Goal: Task Accomplishment & Management: Use online tool/utility

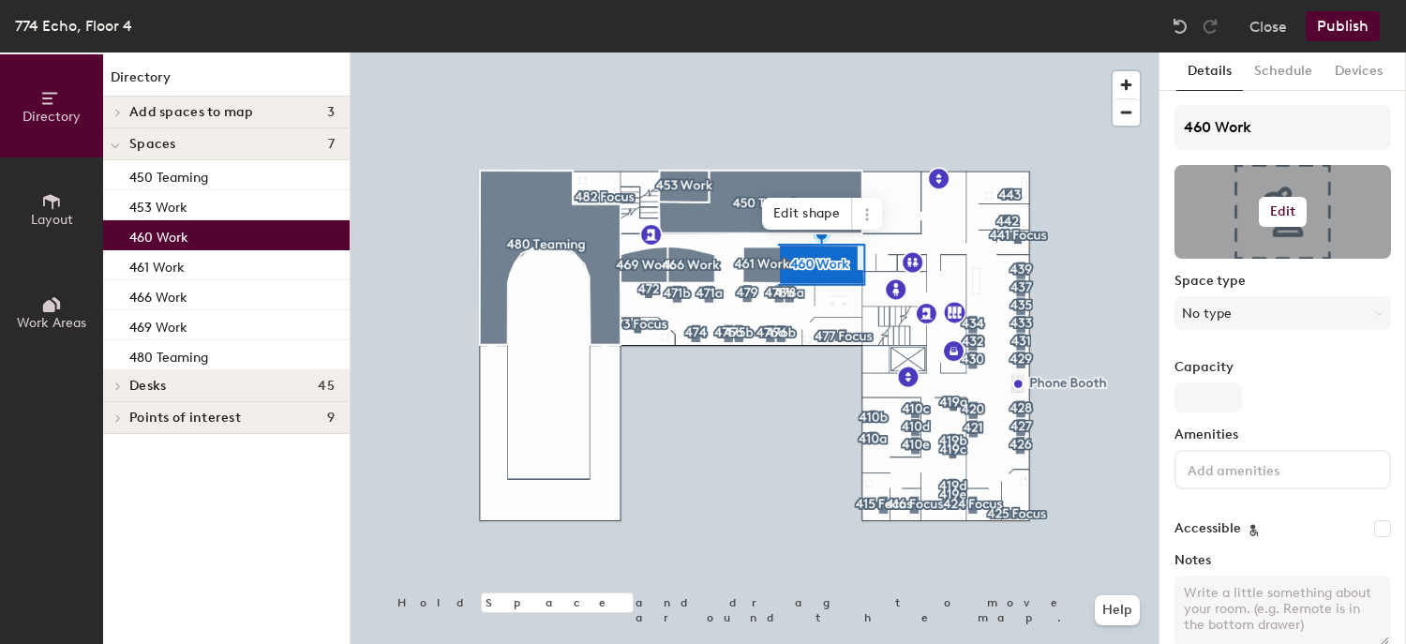
click at [1290, 225] on button "Edit" at bounding box center [1283, 212] width 49 height 30
click at [1258, 258] on input "file" at bounding box center [1298, 266] width 215 height 28
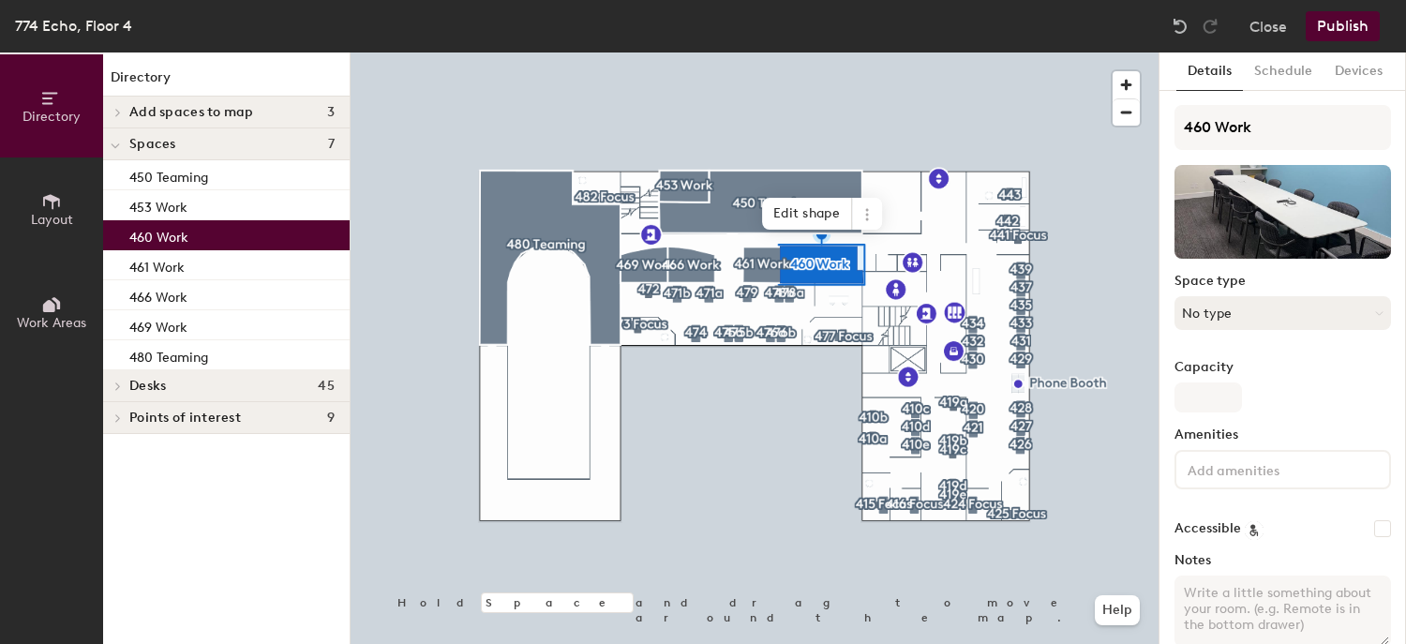
click at [1231, 305] on button "No type" at bounding box center [1283, 313] width 217 height 34
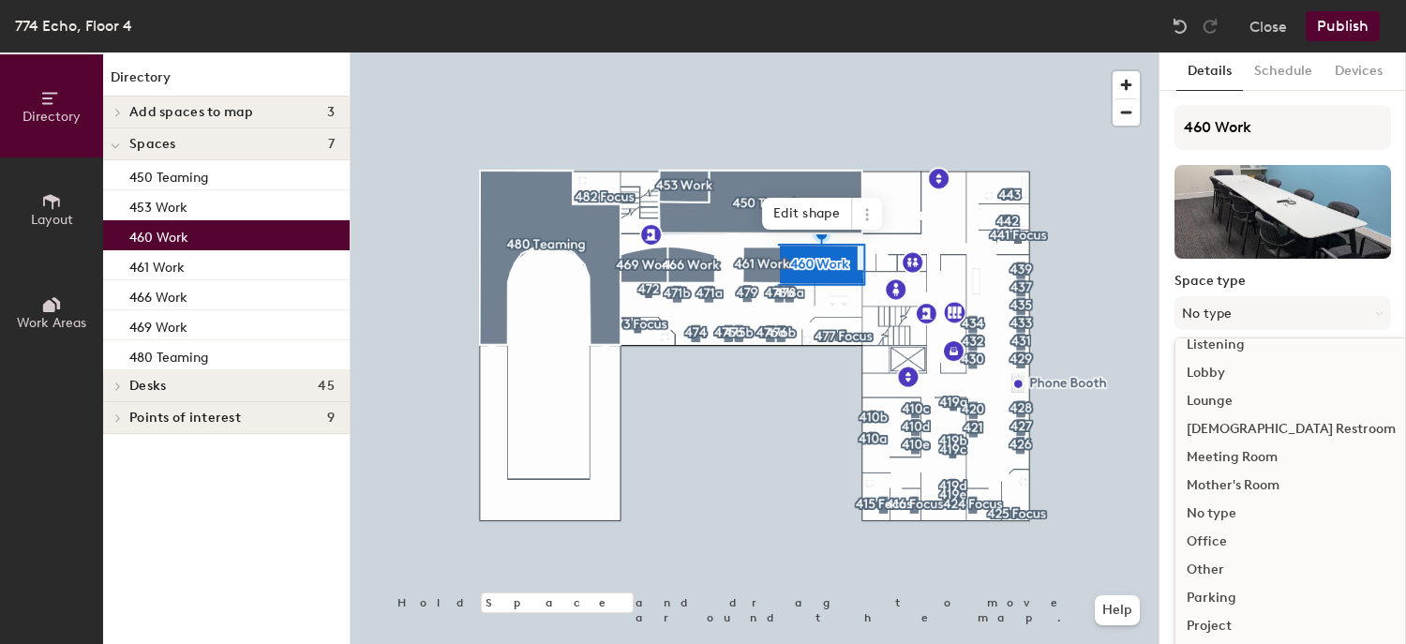
scroll to position [418, 0]
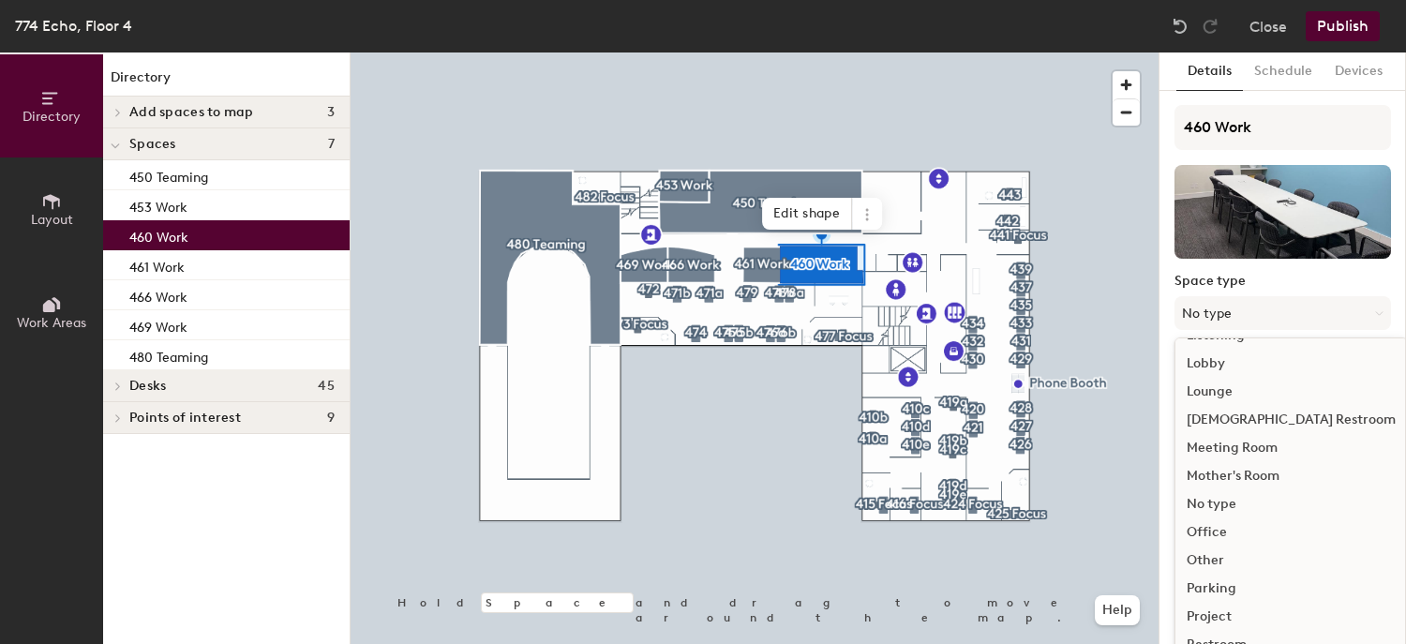
click at [1262, 448] on div "Meeting Room" at bounding box center [1292, 448] width 232 height 28
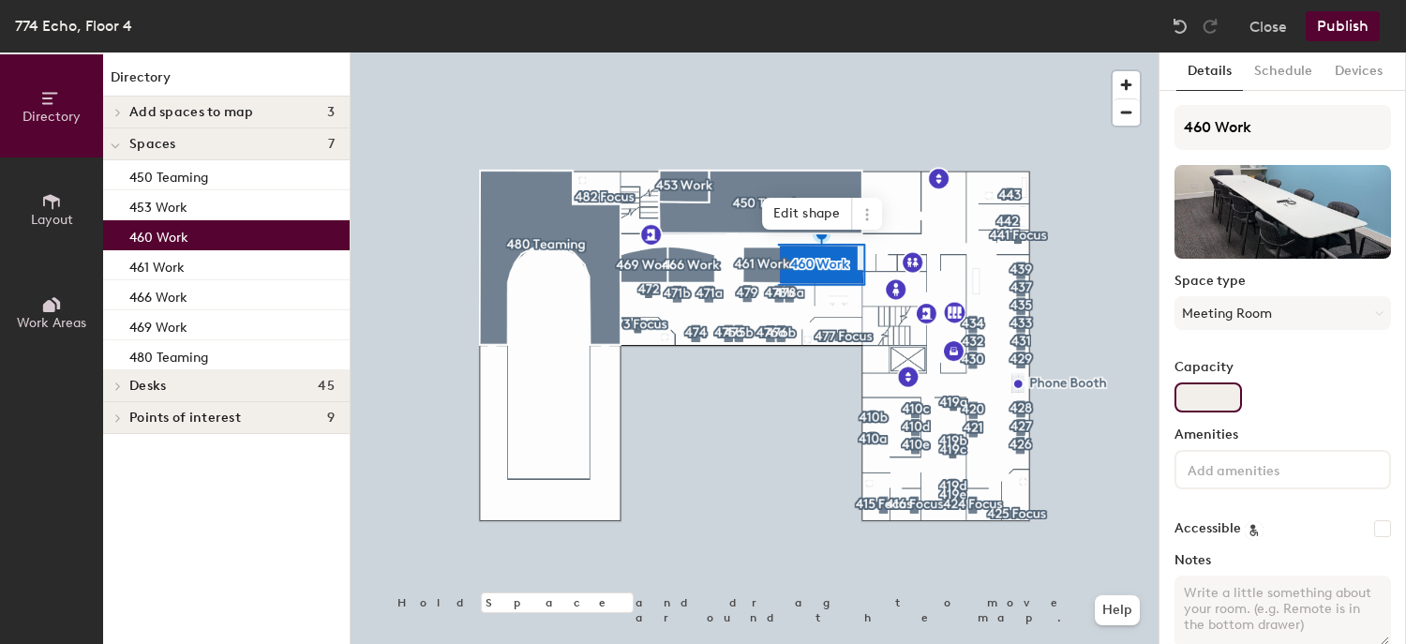
click at [1198, 397] on input "Capacity" at bounding box center [1209, 398] width 68 height 30
type input "10"
click at [1222, 467] on input at bounding box center [1268, 469] width 169 height 23
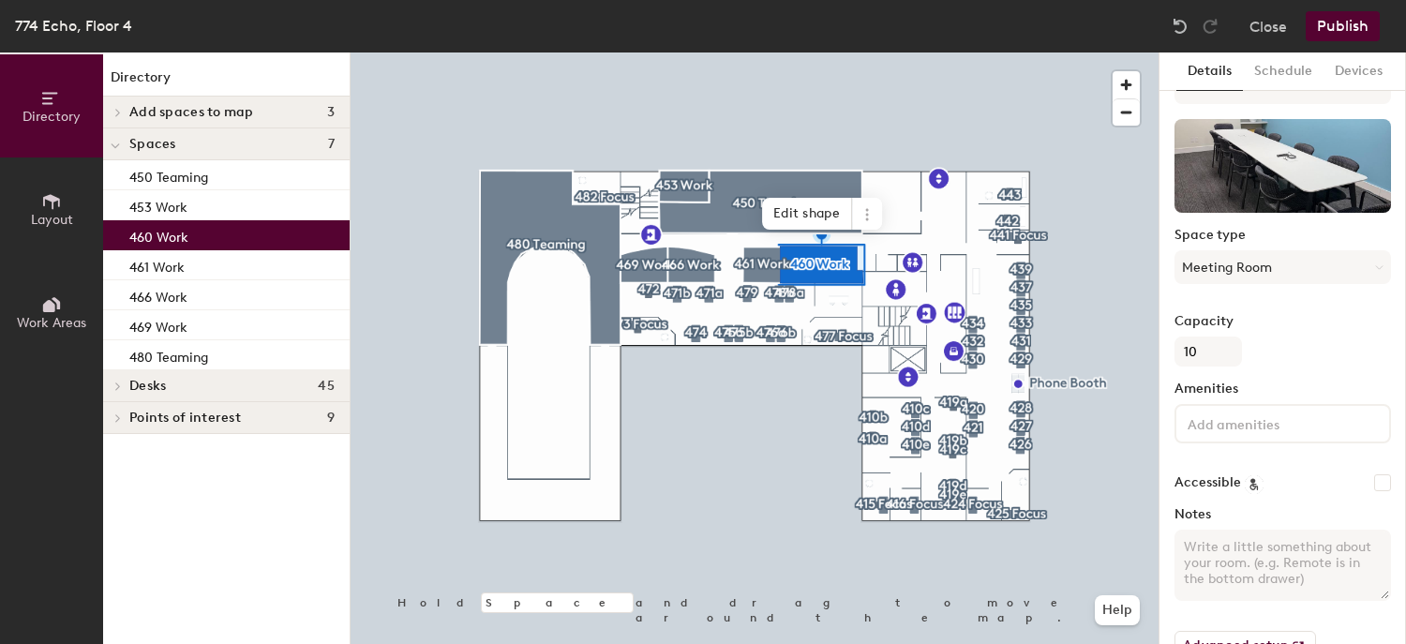
scroll to position [0, 0]
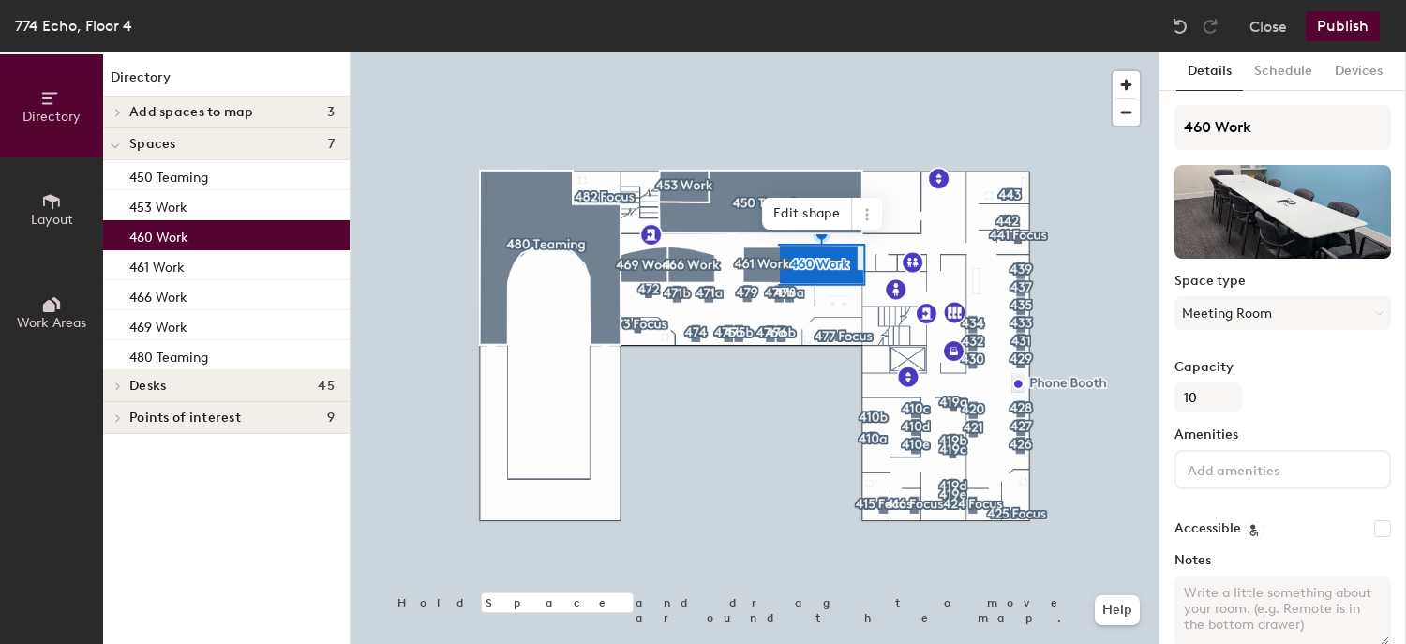
click at [1340, 34] on button "Publish" at bounding box center [1343, 26] width 74 height 30
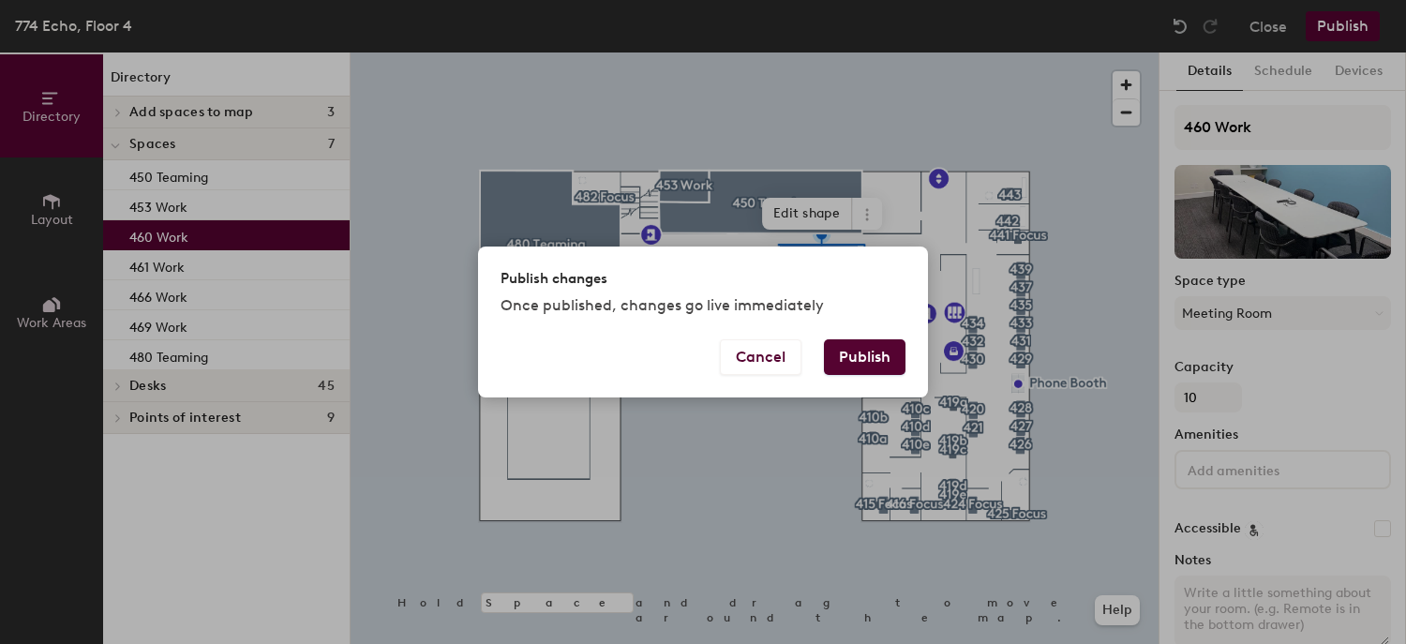
click at [883, 357] on button "Publish" at bounding box center [865, 357] width 82 height 36
